Goal: Task Accomplishment & Management: Manage account settings

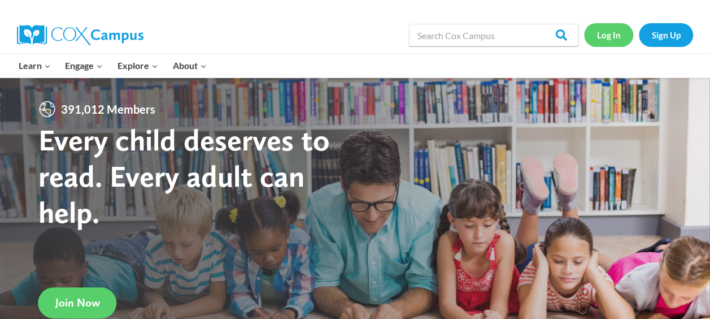
drag, startPoint x: 0, startPoint y: 0, endPoint x: 620, endPoint y: 38, distance: 621.1
click at [620, 38] on link "Log In" at bounding box center [608, 34] width 49 height 23
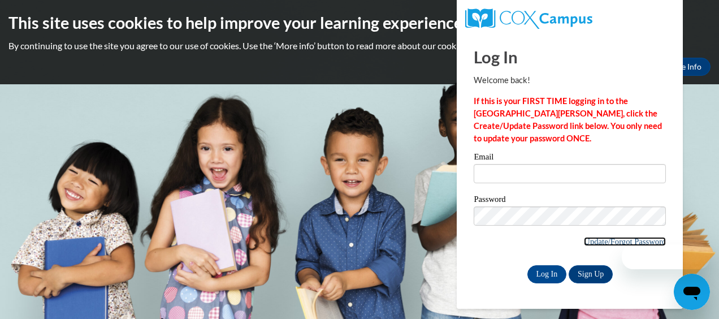
click at [617, 237] on link "Update/Forgot Password" at bounding box center [625, 241] width 82 height 9
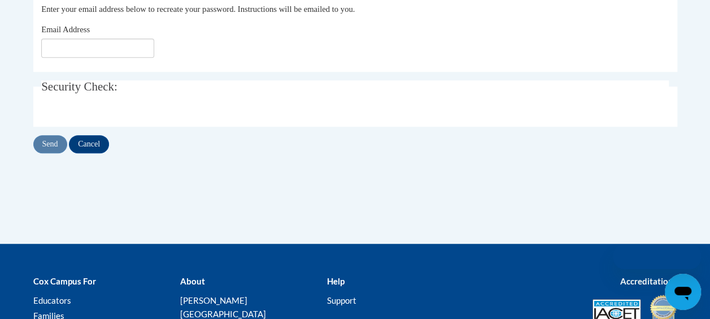
scroll to position [279, 0]
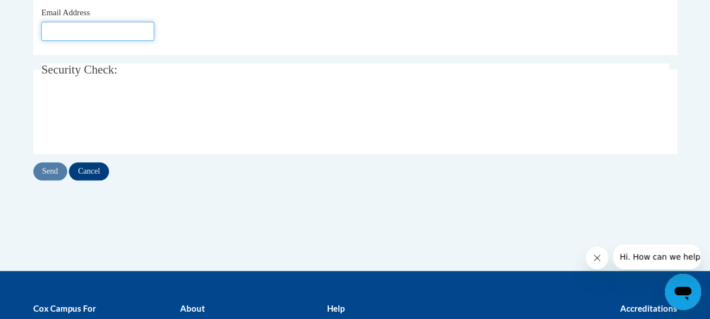
click at [69, 23] on input "Email Address" at bounding box center [97, 30] width 113 height 19
type input "brandyb@ymcaatlanta.org"
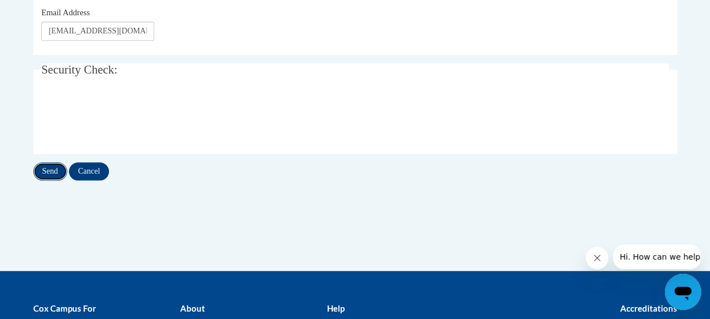
click at [56, 177] on input "Send" at bounding box center [50, 171] width 34 height 18
